Goal: Communication & Community: Answer question/provide support

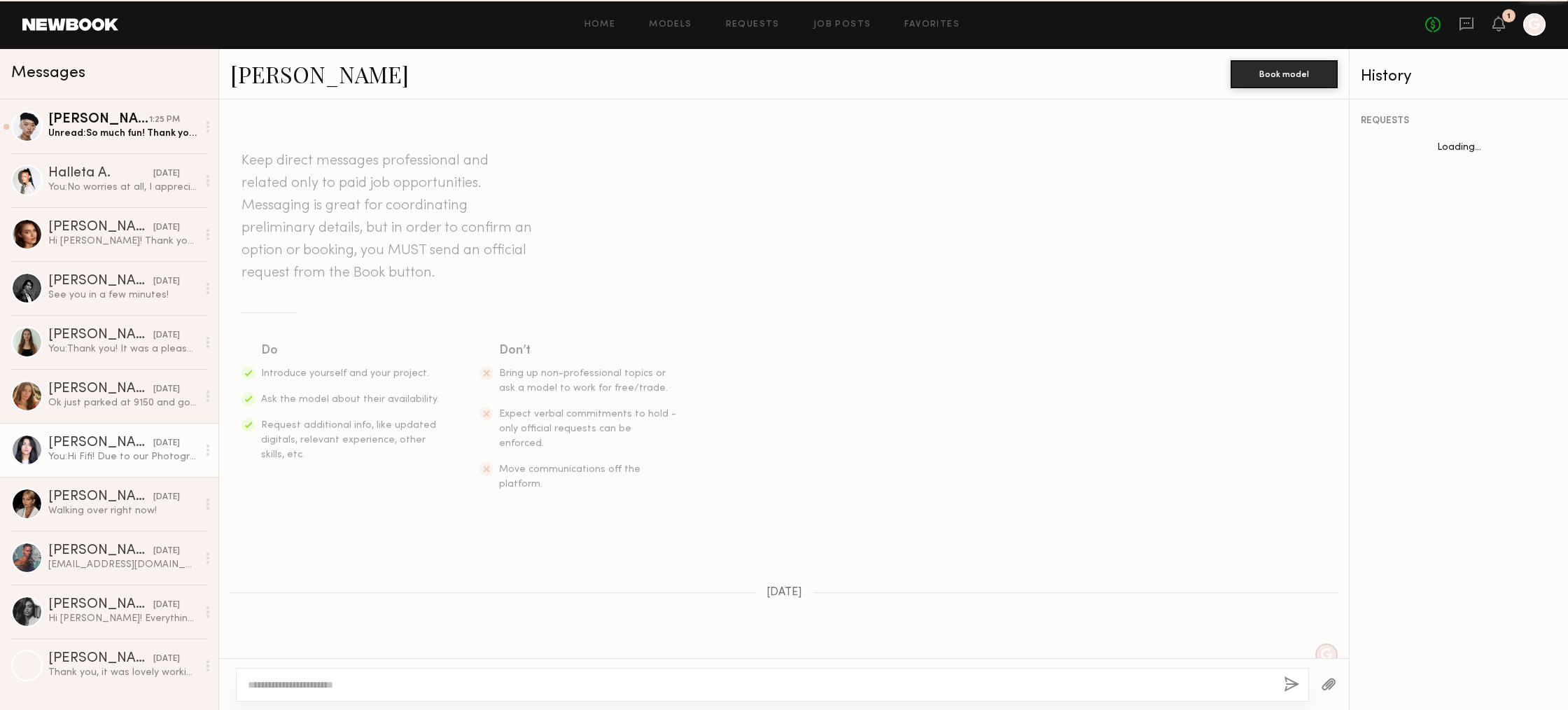
scroll to position [812, 0]
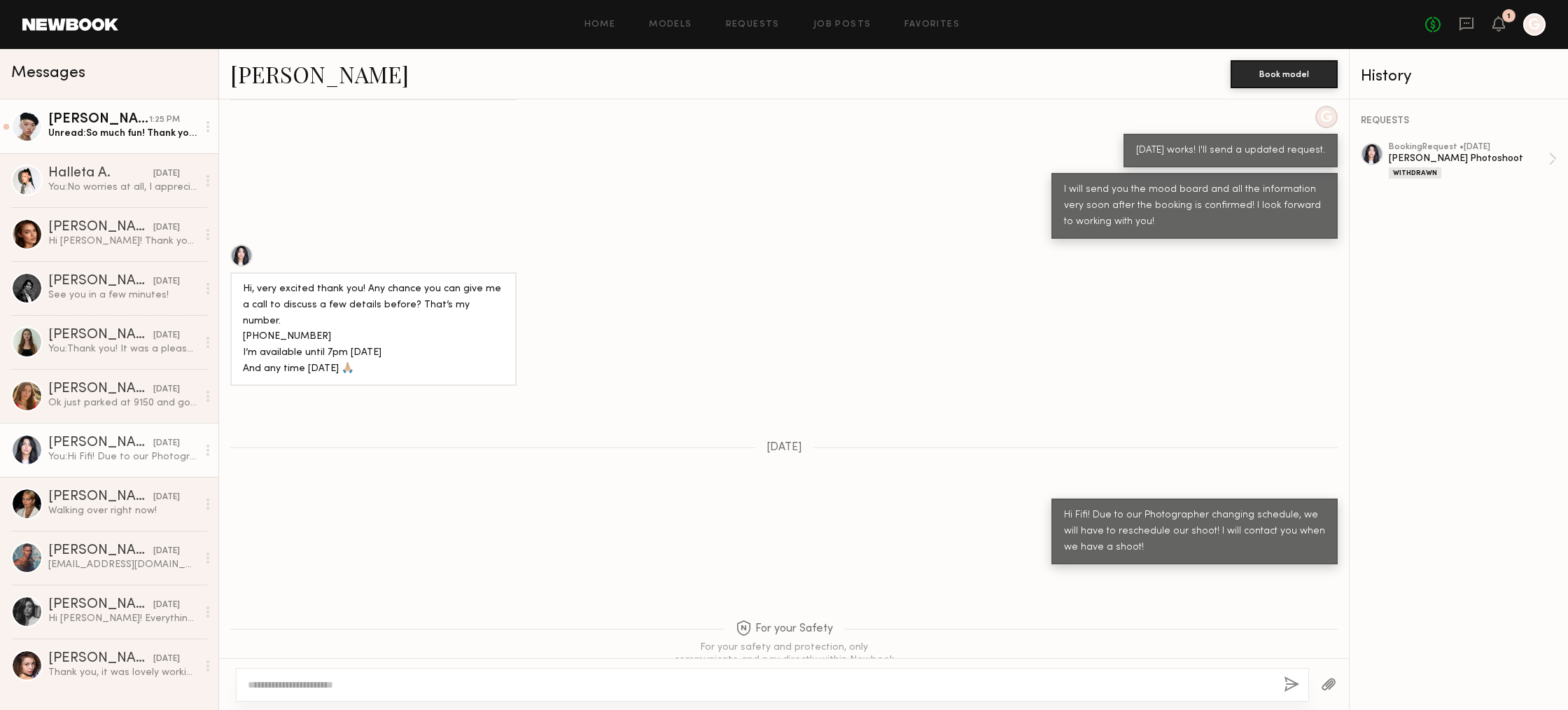
click at [110, 113] on div "[PERSON_NAME]" at bounding box center [99, 120] width 101 height 14
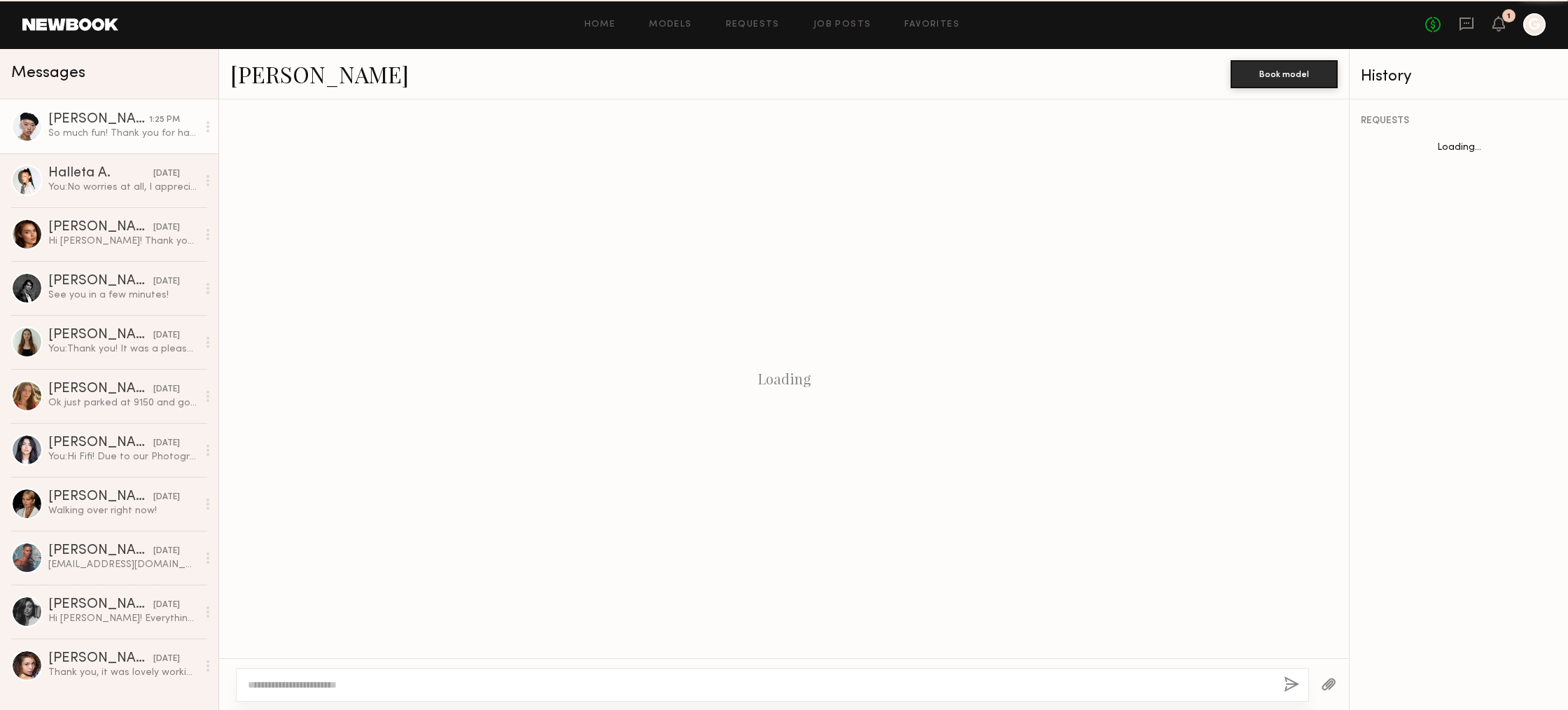
scroll to position [1243, 0]
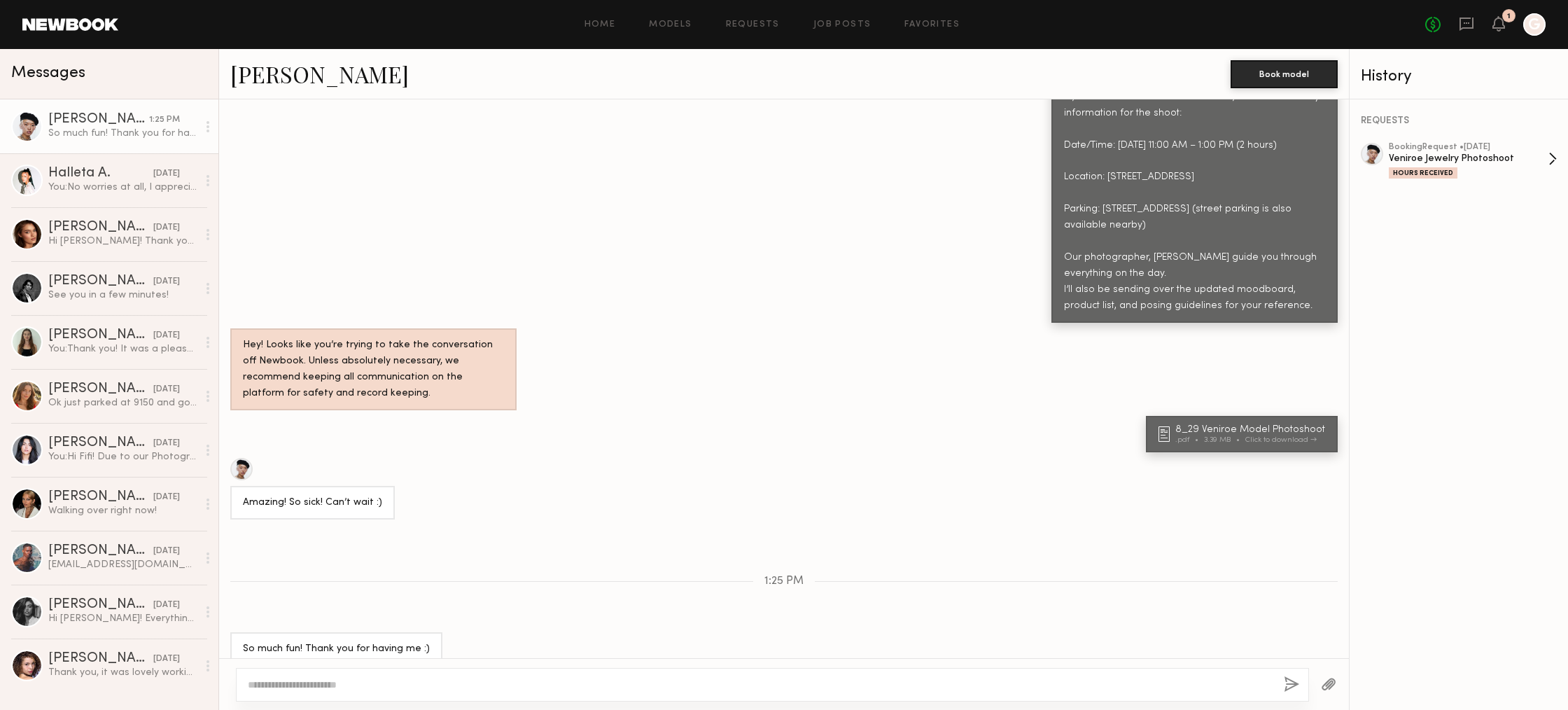
click at [1493, 148] on div "booking Request • [DATE]" at bounding box center [1468, 147] width 160 height 9
click at [612, 684] on textarea at bounding box center [760, 685] width 1025 height 14
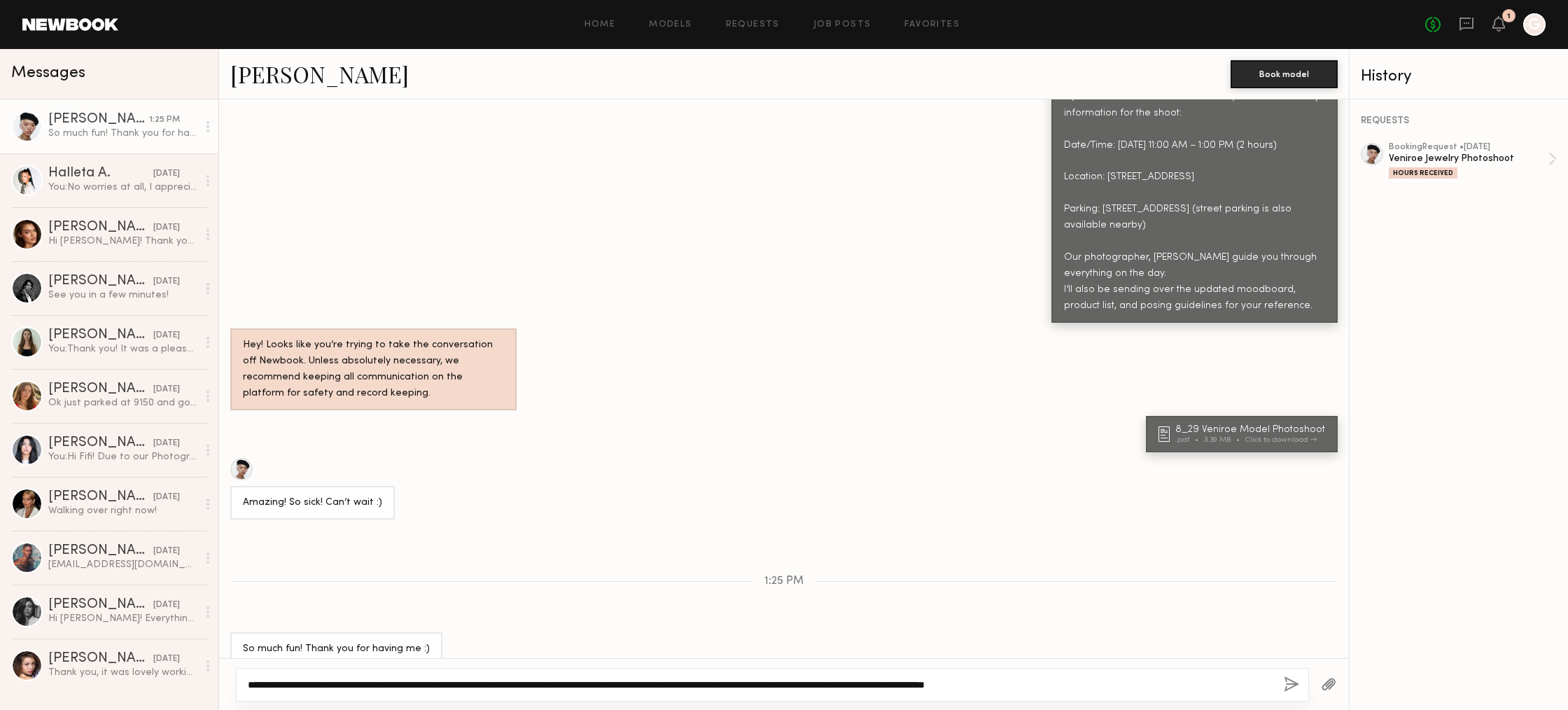
type textarea "**********"
click at [1297, 684] on button "button" at bounding box center [1292, 685] width 16 height 18
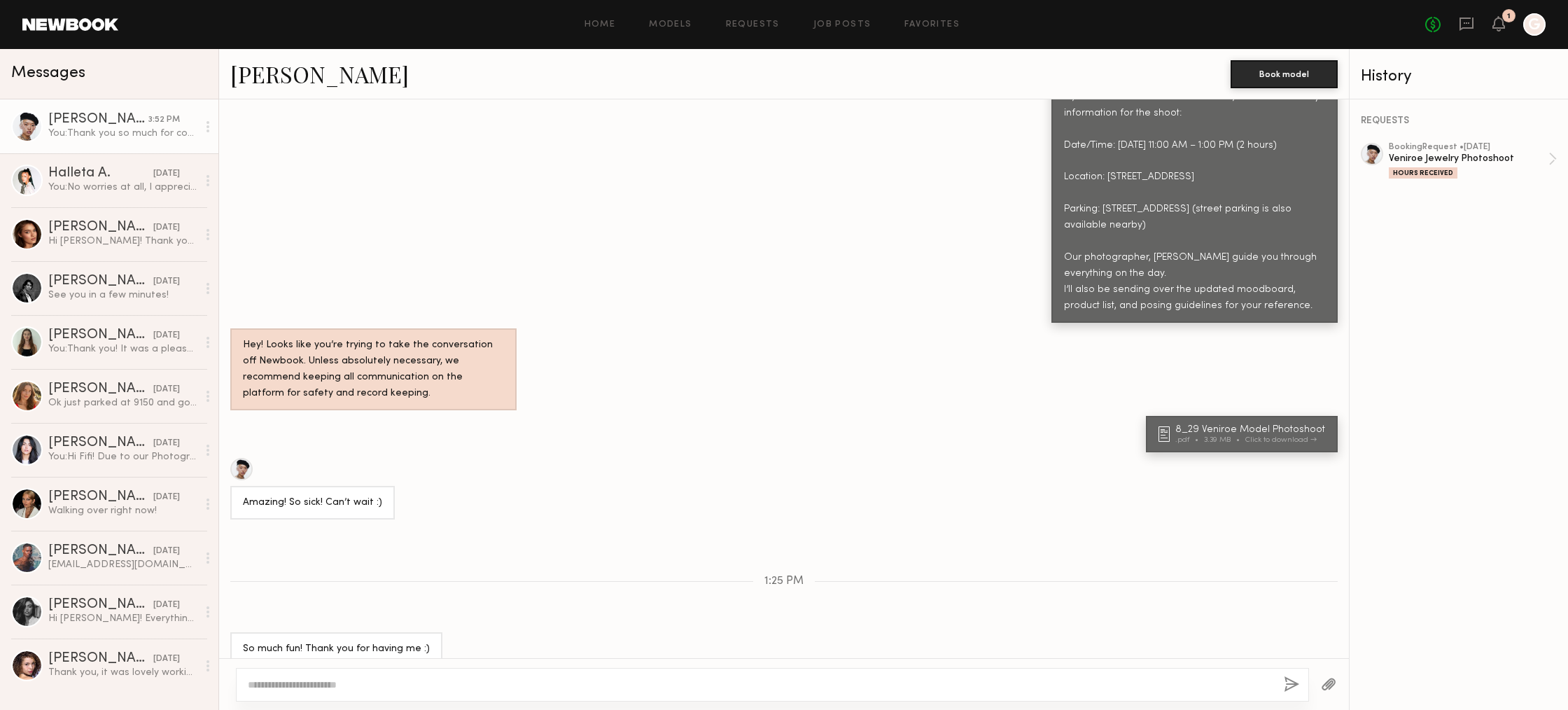
scroll to position [1438, 0]
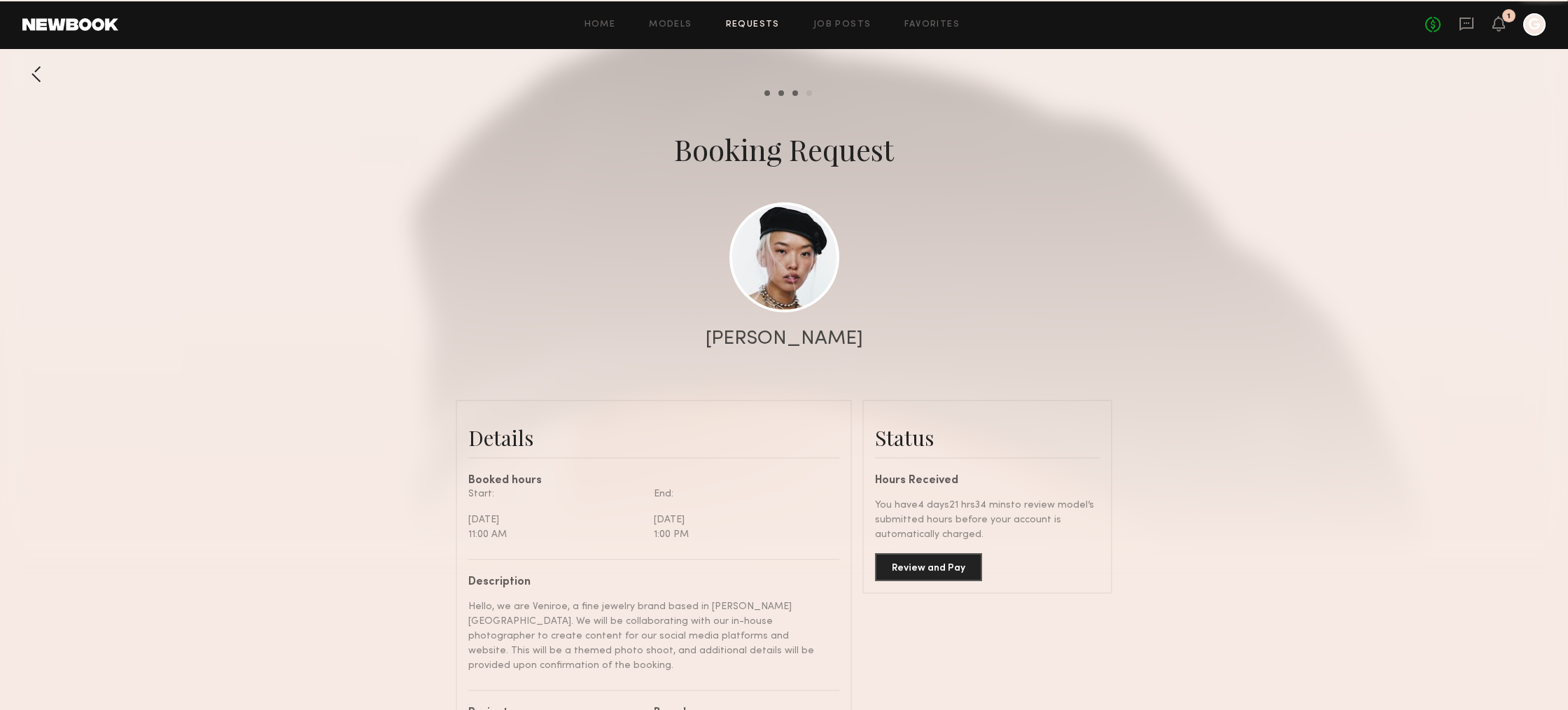
scroll to position [1403, 0]
